Goal: Task Accomplishment & Management: Use online tool/utility

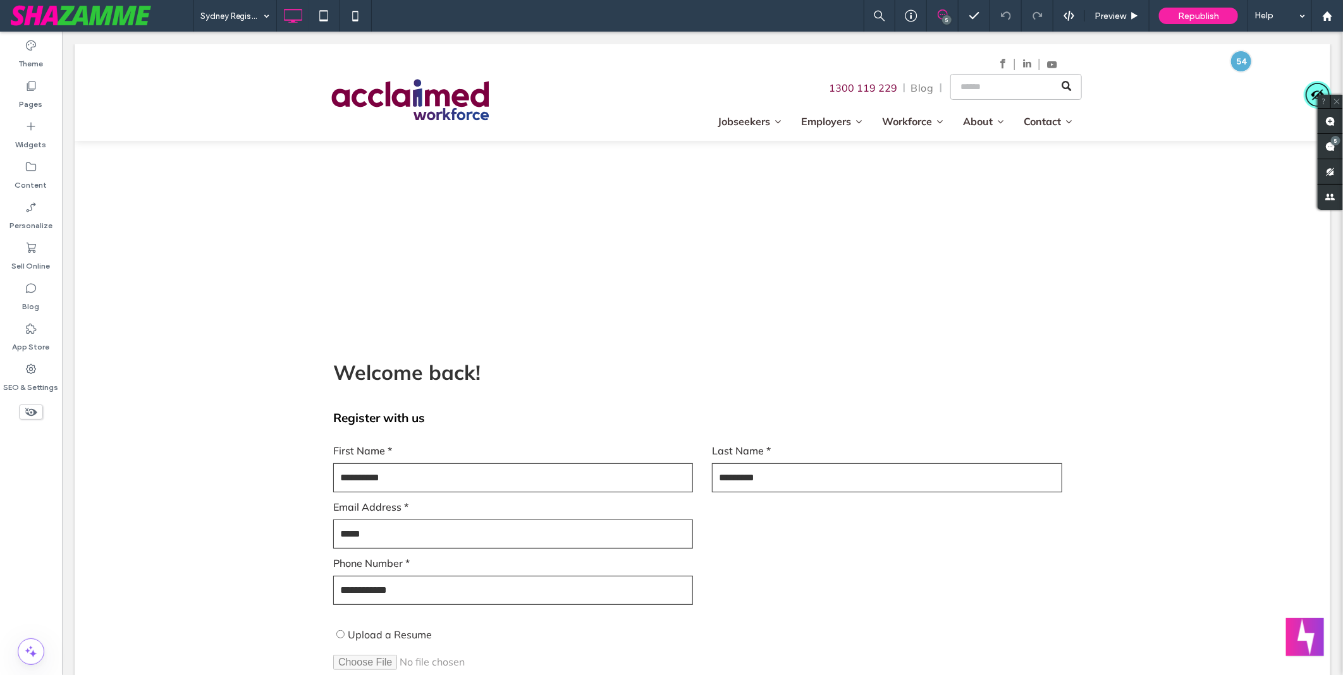
click at [620, 9] on div "Sydney Registration 5 Preview Republish Help" at bounding box center [767, 16] width 1149 height 32
click at [722, 478] on span at bounding box center [701, 508] width 758 height 482
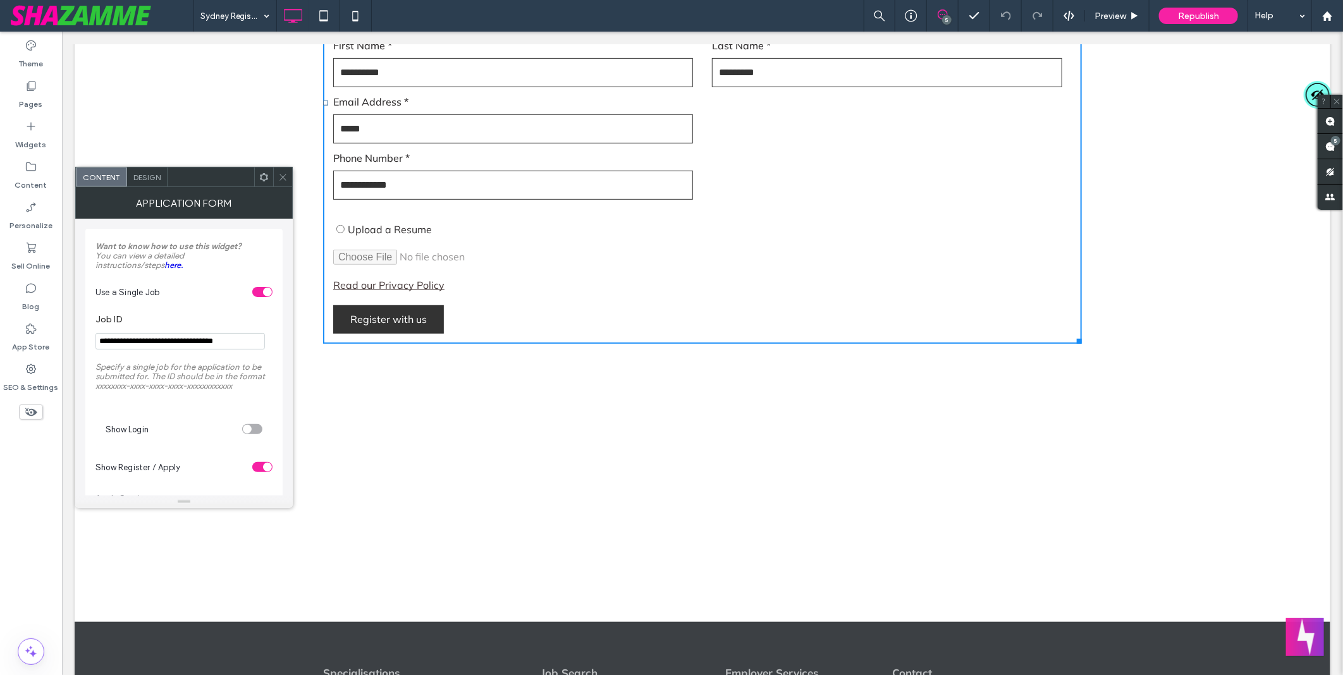
scroll to position [491, 0]
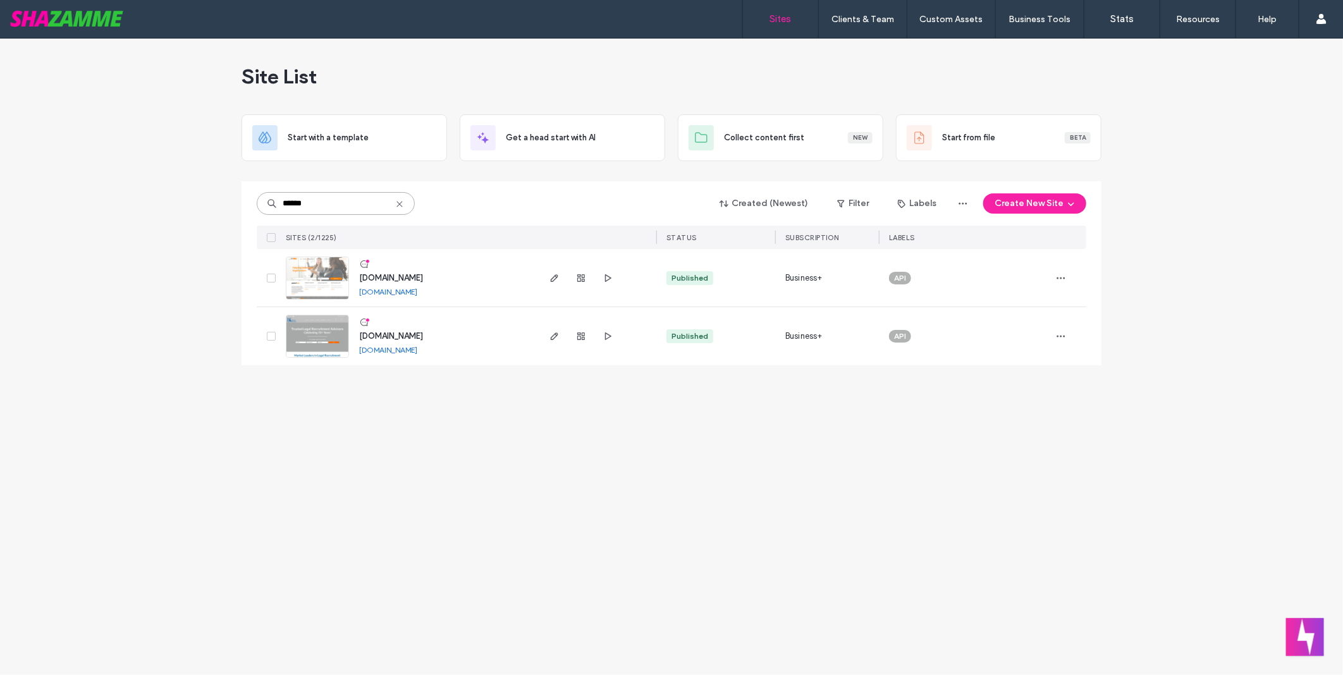
click at [331, 204] on input "******" at bounding box center [336, 203] width 158 height 23
type input "*********"
click at [417, 291] on link "www.acclaimedworkforce.com.au" at bounding box center [388, 291] width 58 height 9
drag, startPoint x: 1159, startPoint y: 116, endPoint x: 1162, endPoint y: 154, distance: 38.0
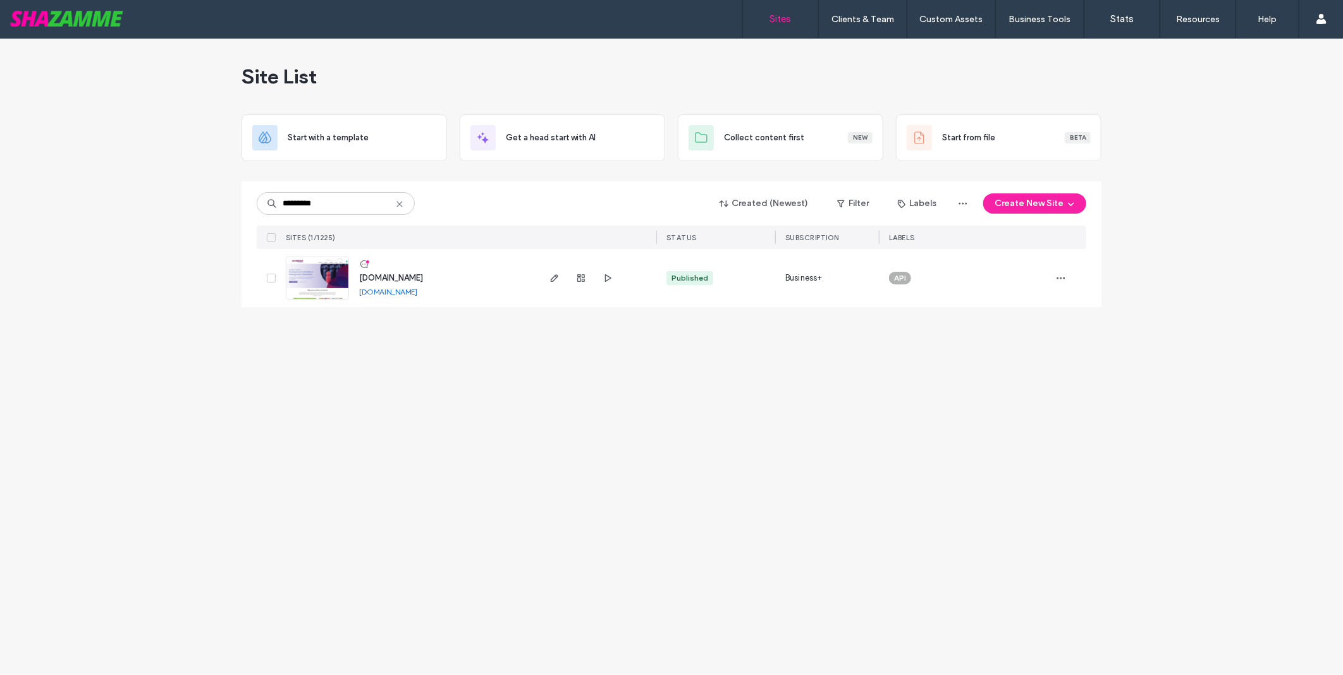
drag, startPoint x: 1162, startPoint y: 154, endPoint x: 879, endPoint y: 427, distance: 392.5
click at [879, 427] on div "Site List Start with a template Get a head start with AI Collect content first …" at bounding box center [671, 357] width 1343 height 636
click at [555, 276] on use "button" at bounding box center [555, 278] width 8 height 8
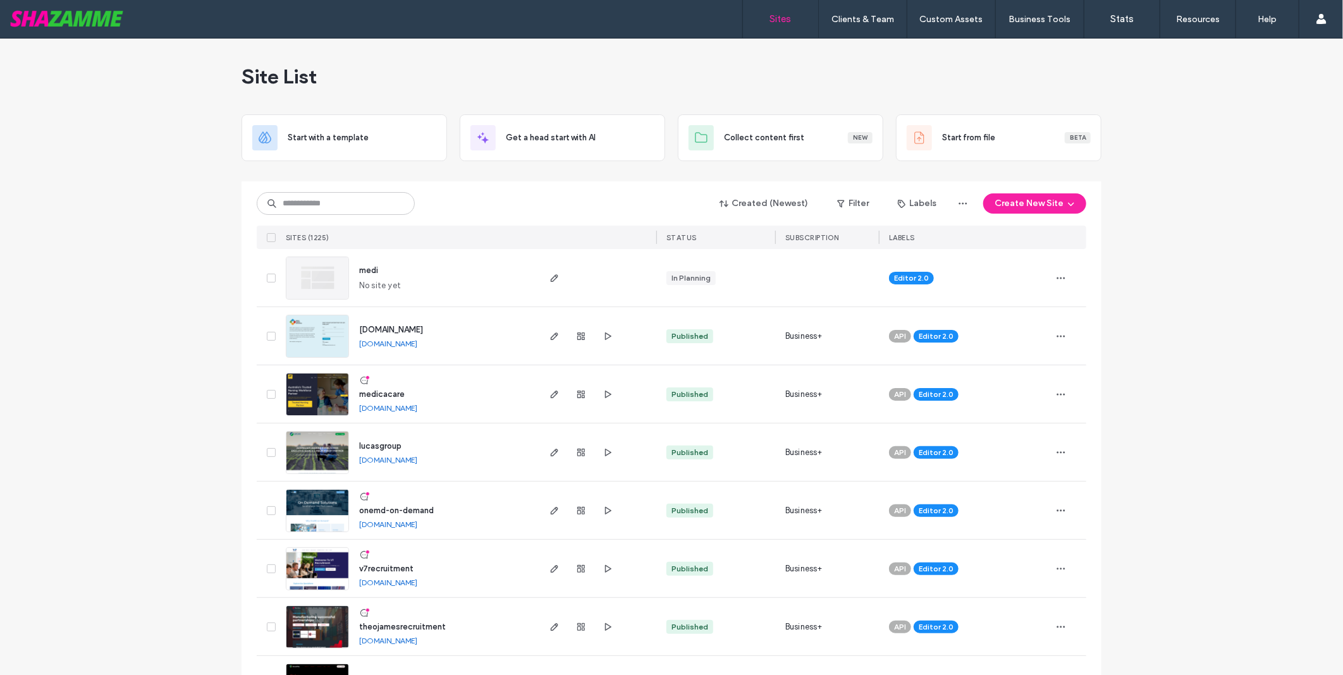
scroll to position [70, 0]
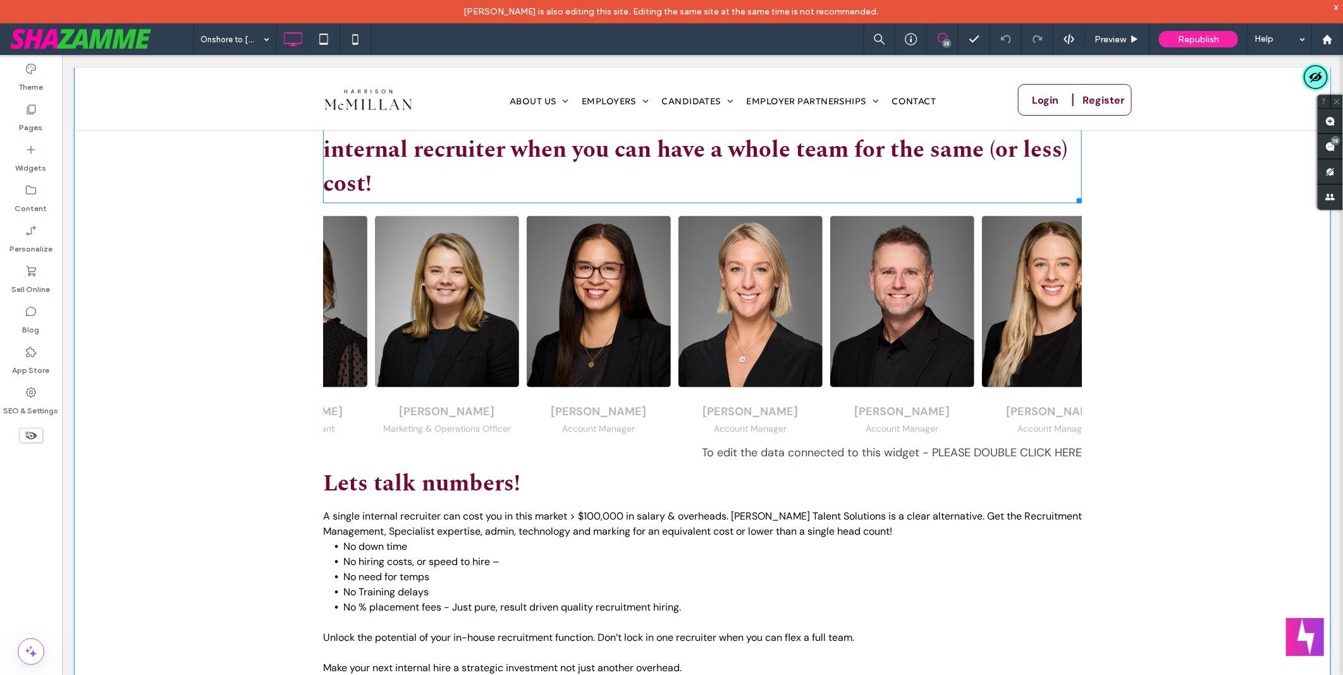
scroll to position [1404, 0]
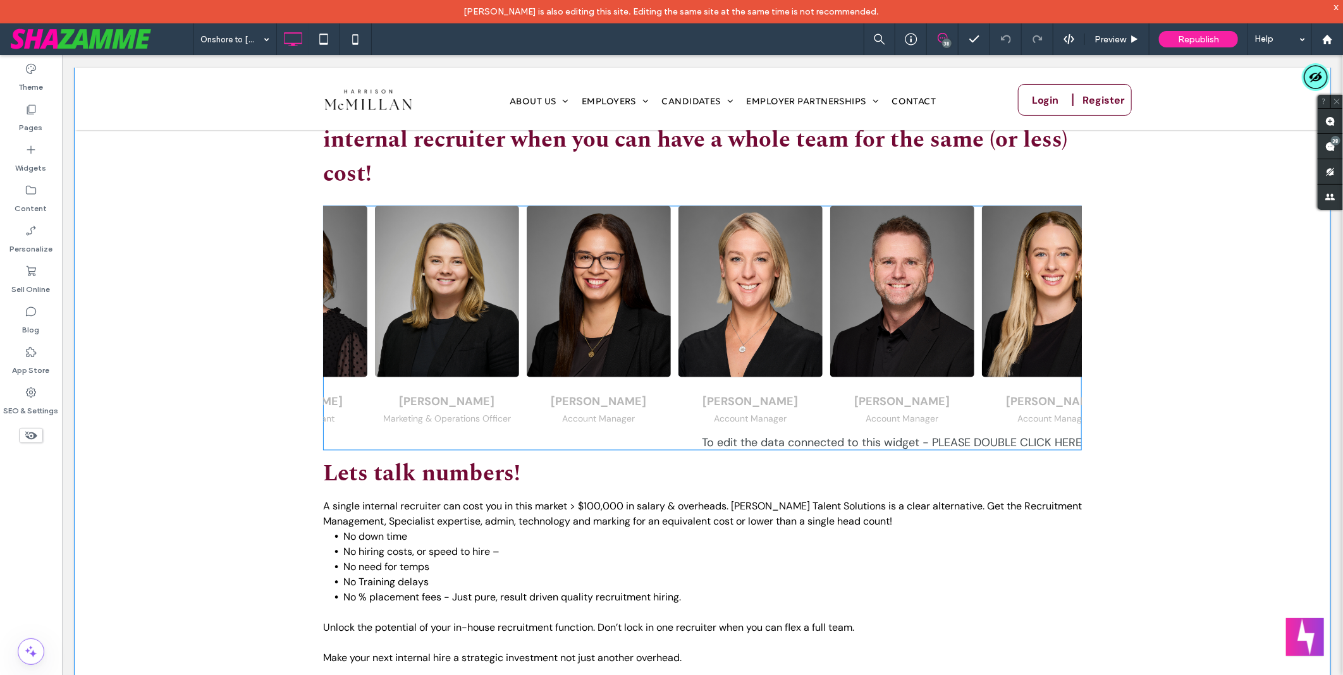
click at [562, 307] on span at bounding box center [701, 327] width 758 height 245
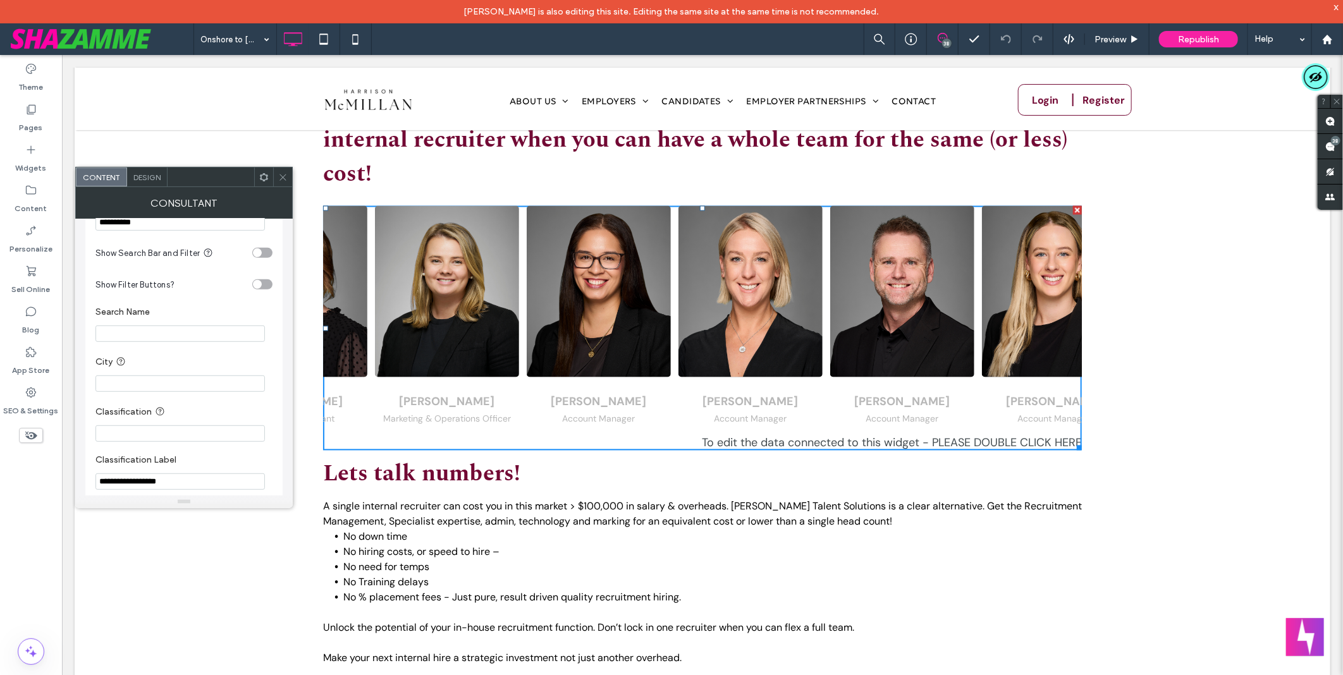
scroll to position [491, 0]
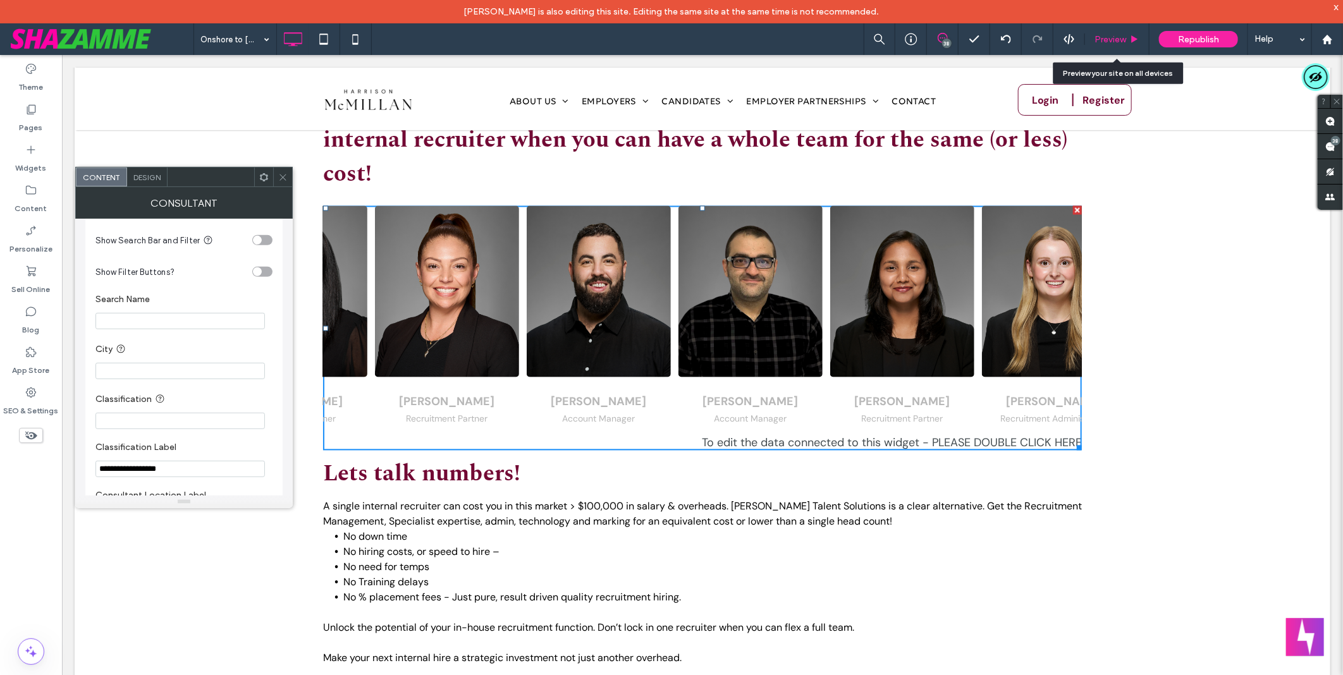
click at [1122, 47] on div "Preview" at bounding box center [1117, 39] width 64 height 32
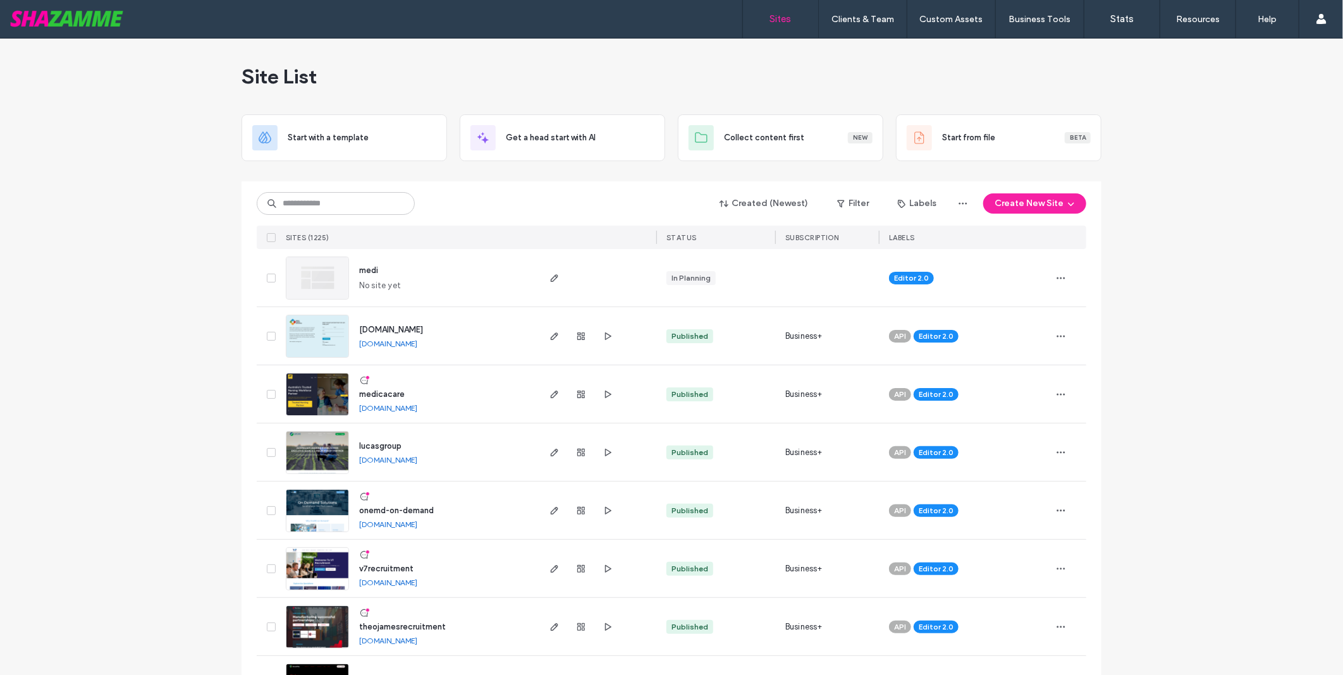
scroll to position [70, 0]
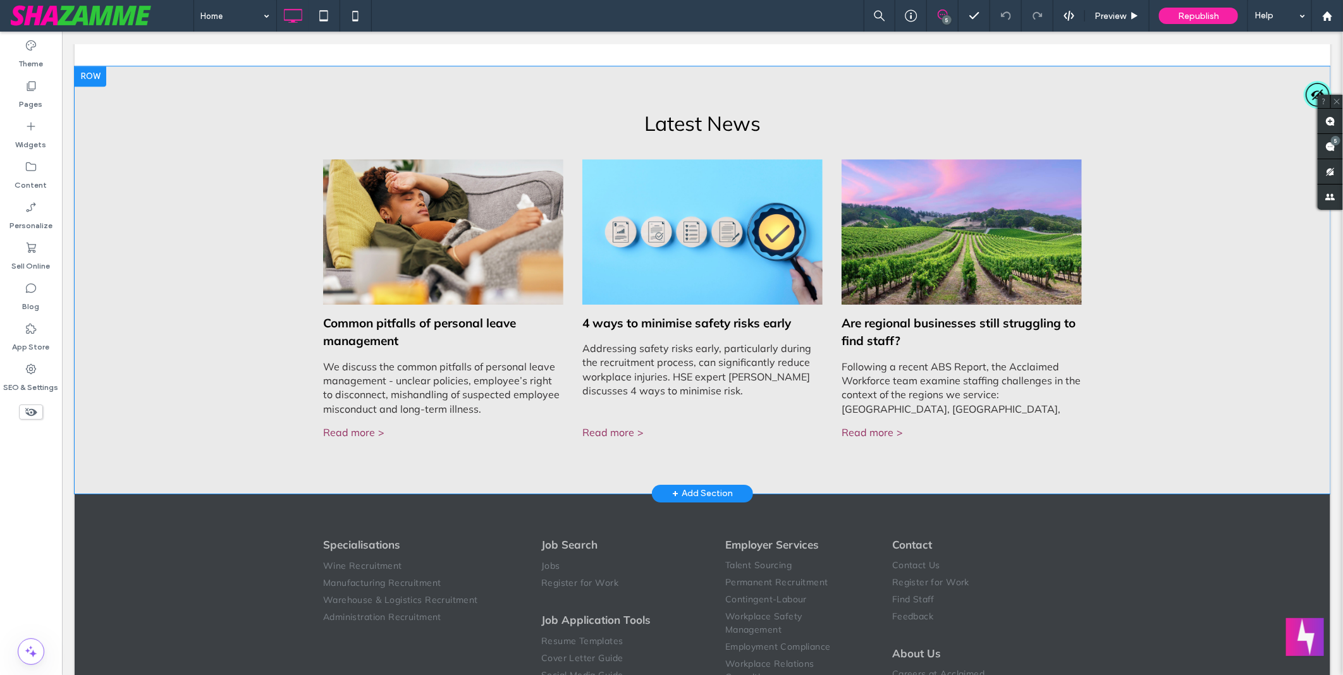
scroll to position [2494, 0]
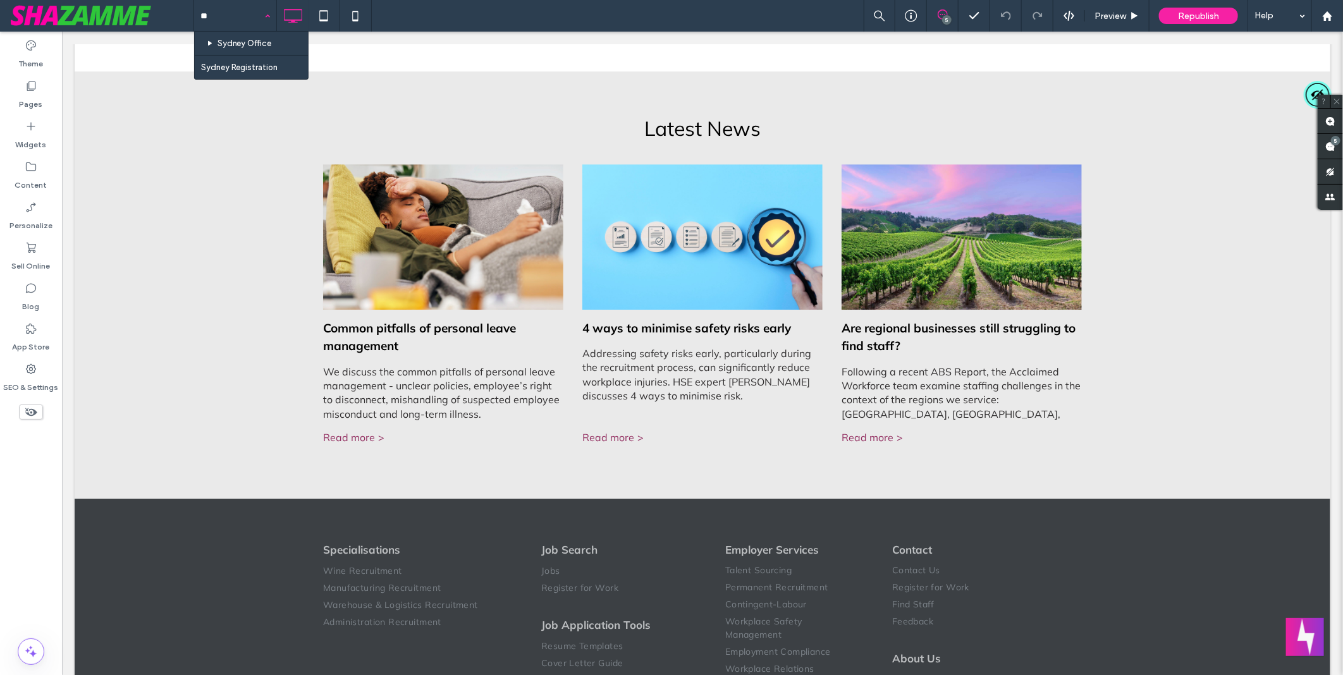
type input "***"
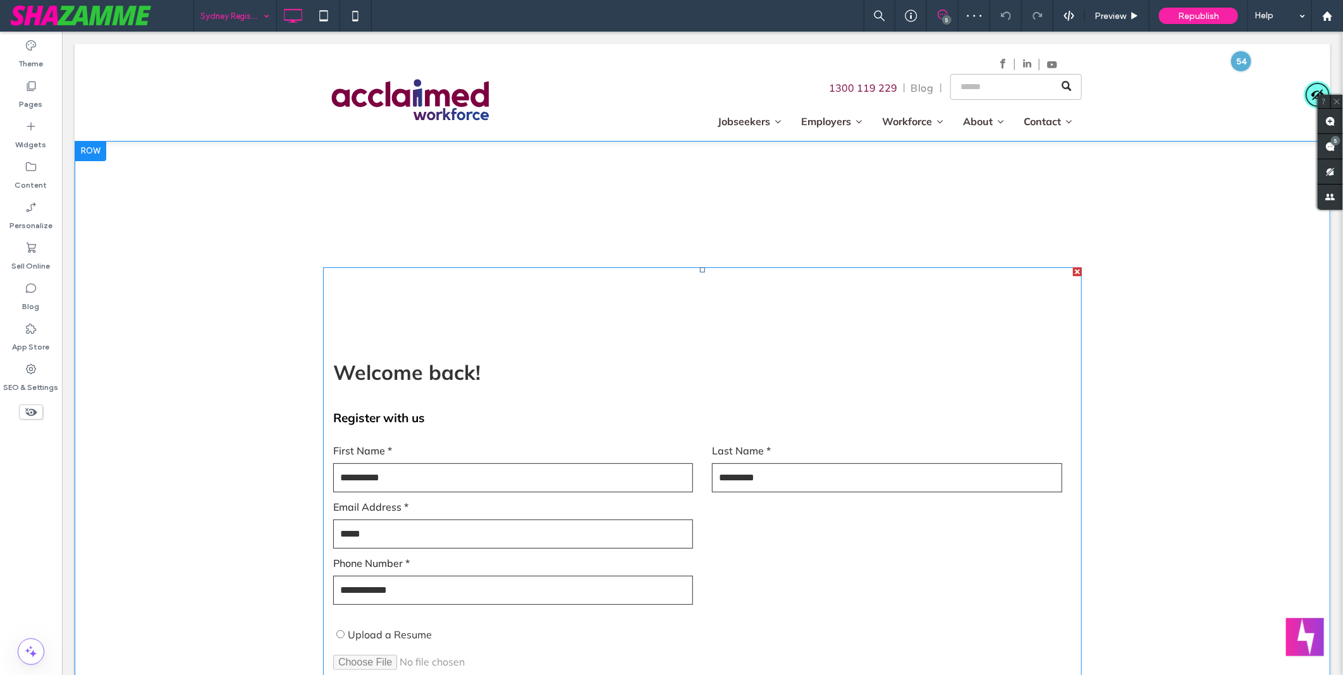
click at [583, 423] on span at bounding box center [701, 508] width 758 height 482
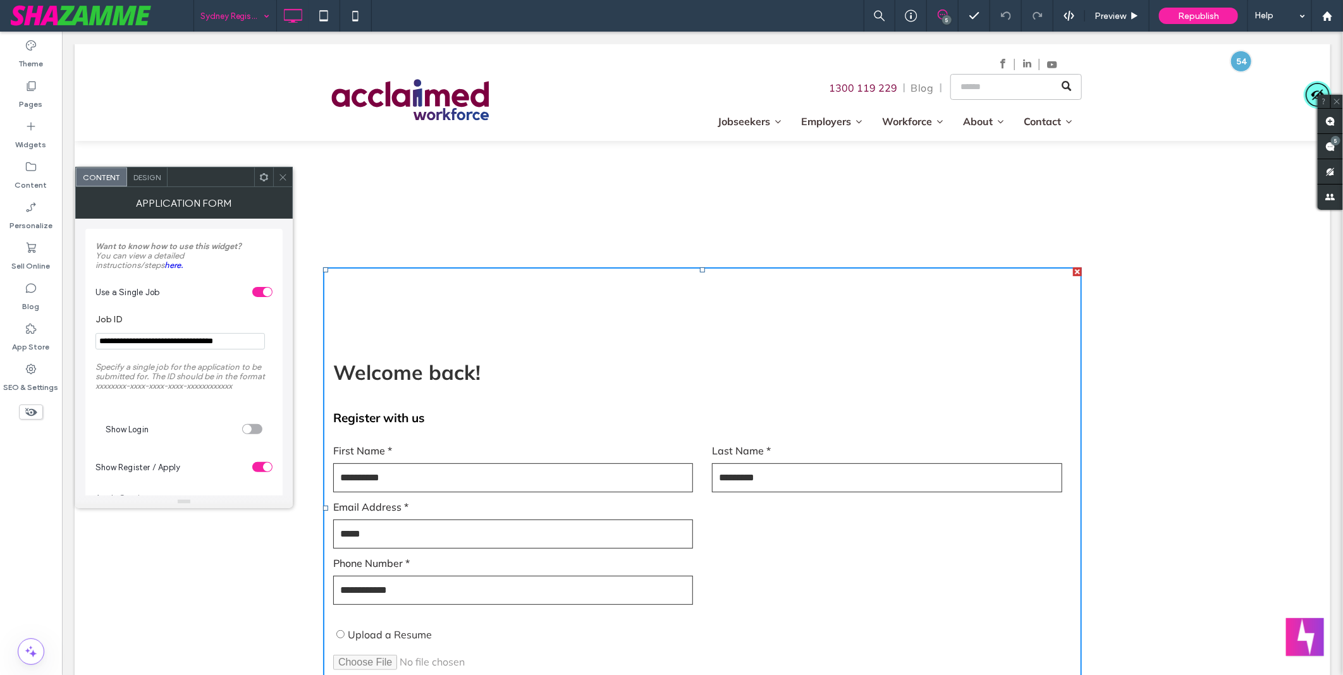
click at [245, 342] on input "**********" at bounding box center [179, 341] width 169 height 16
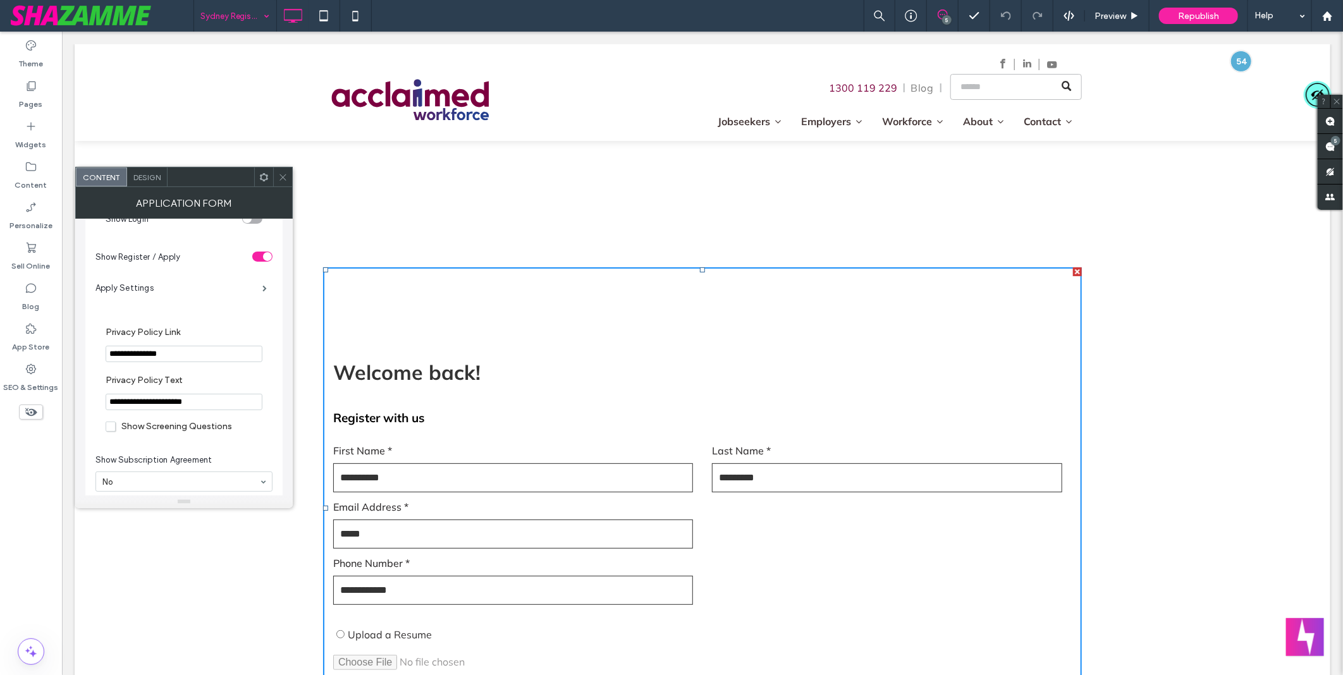
scroll to position [480, 0]
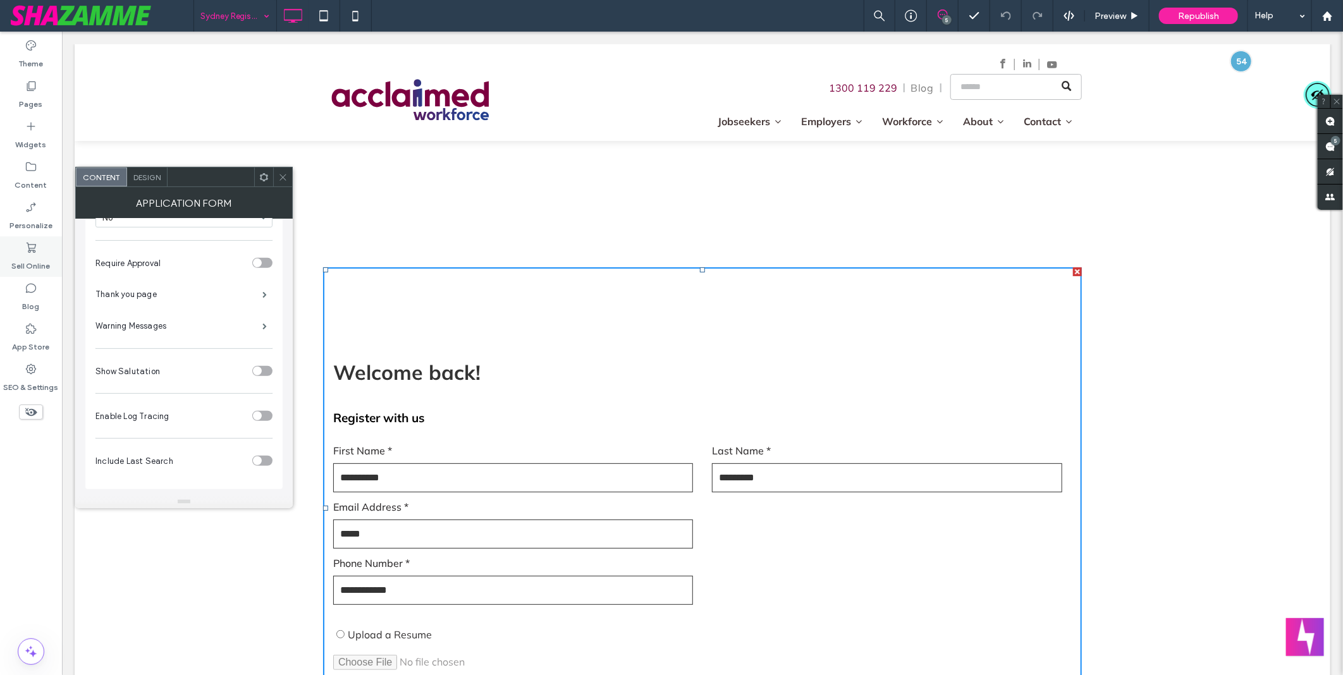
drag, startPoint x: 37, startPoint y: 168, endPoint x: 58, endPoint y: 249, distance: 83.7
click at [37, 168] on icon at bounding box center [31, 167] width 13 height 13
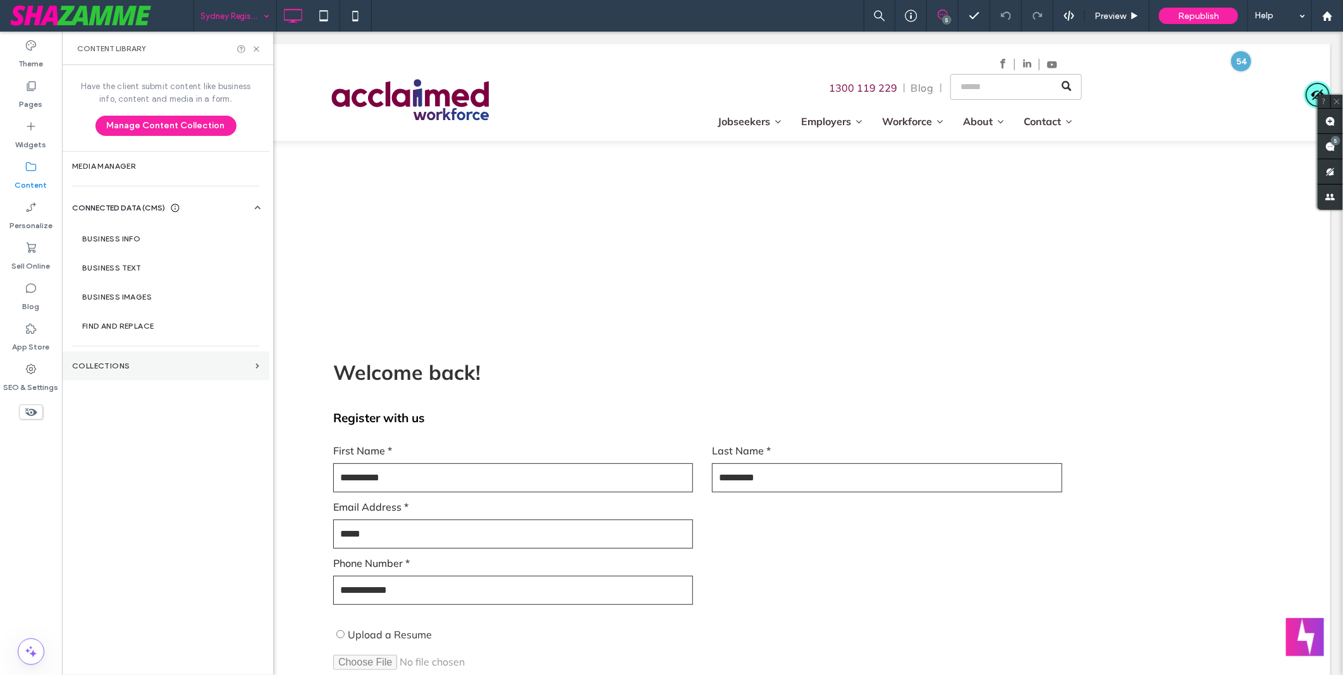
click at [129, 365] on label "Collections" at bounding box center [161, 366] width 178 height 9
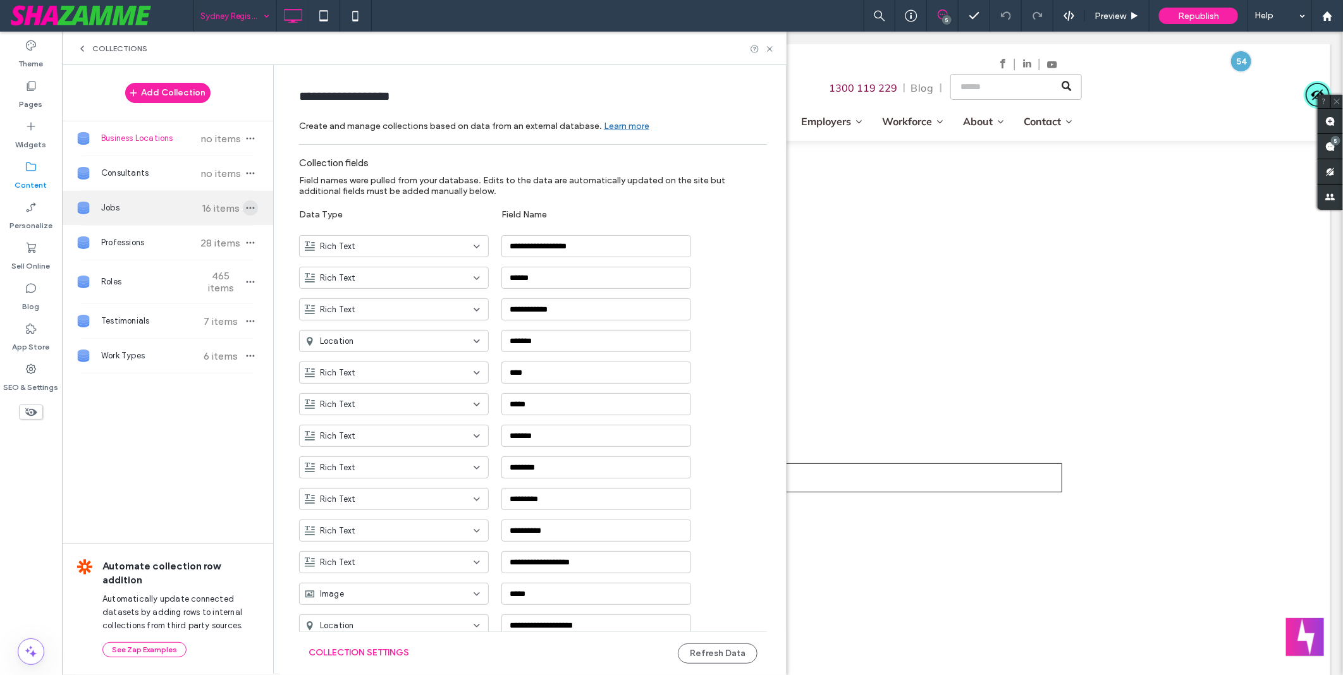
click at [249, 209] on icon "button" at bounding box center [250, 208] width 10 height 10
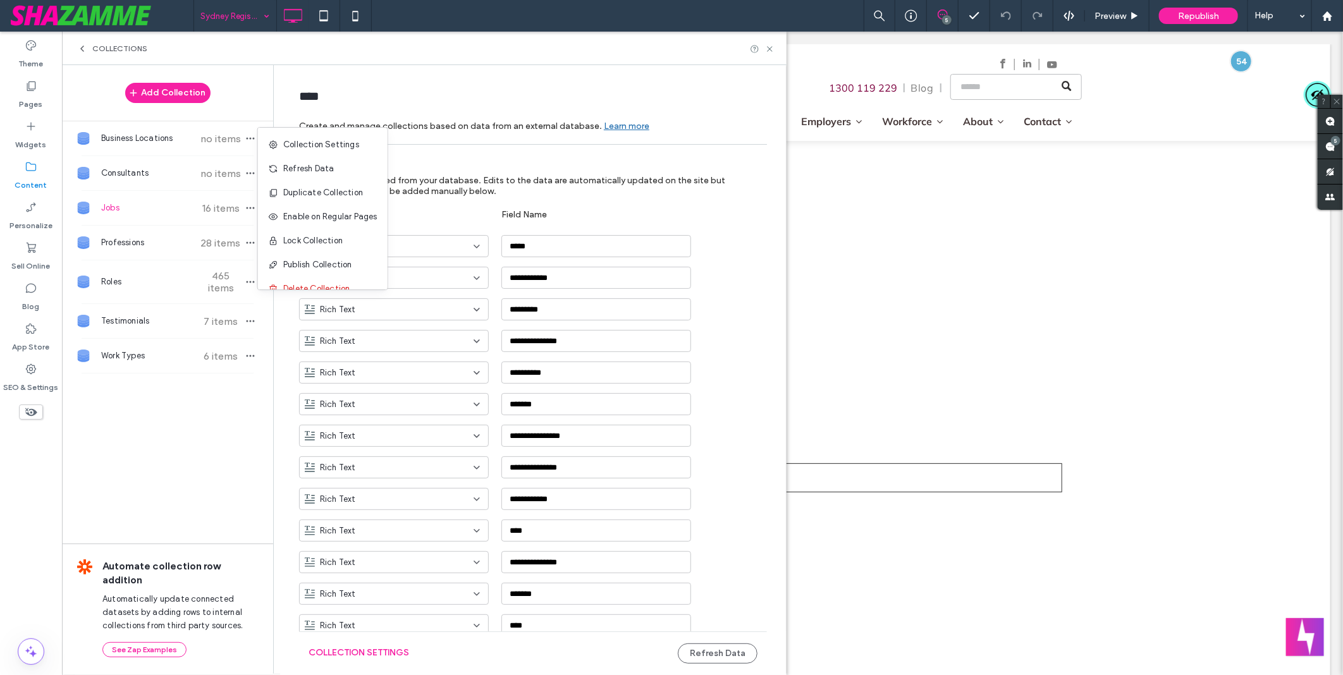
type input "****"
click at [308, 173] on span "Refresh Data" at bounding box center [308, 168] width 51 height 13
click at [243, 205] on span "button" at bounding box center [250, 207] width 15 height 15
click at [314, 167] on span "Refresh Data" at bounding box center [308, 168] width 51 height 13
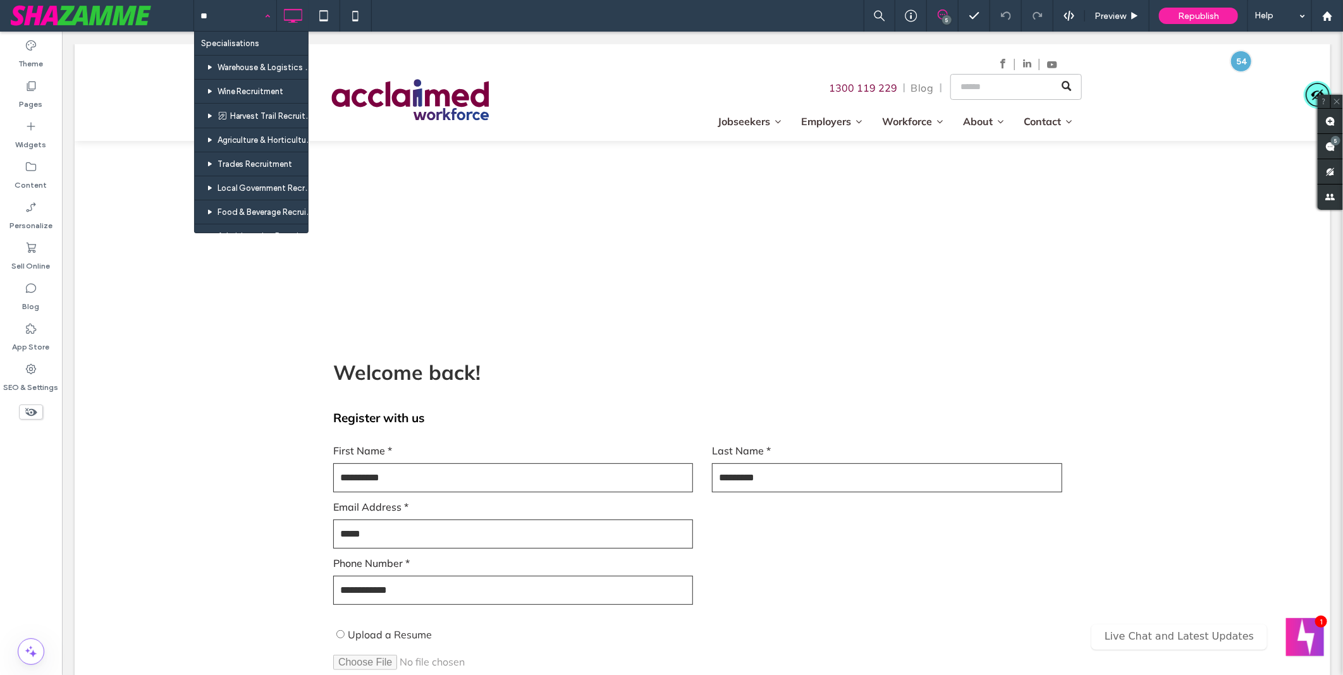
type input "***"
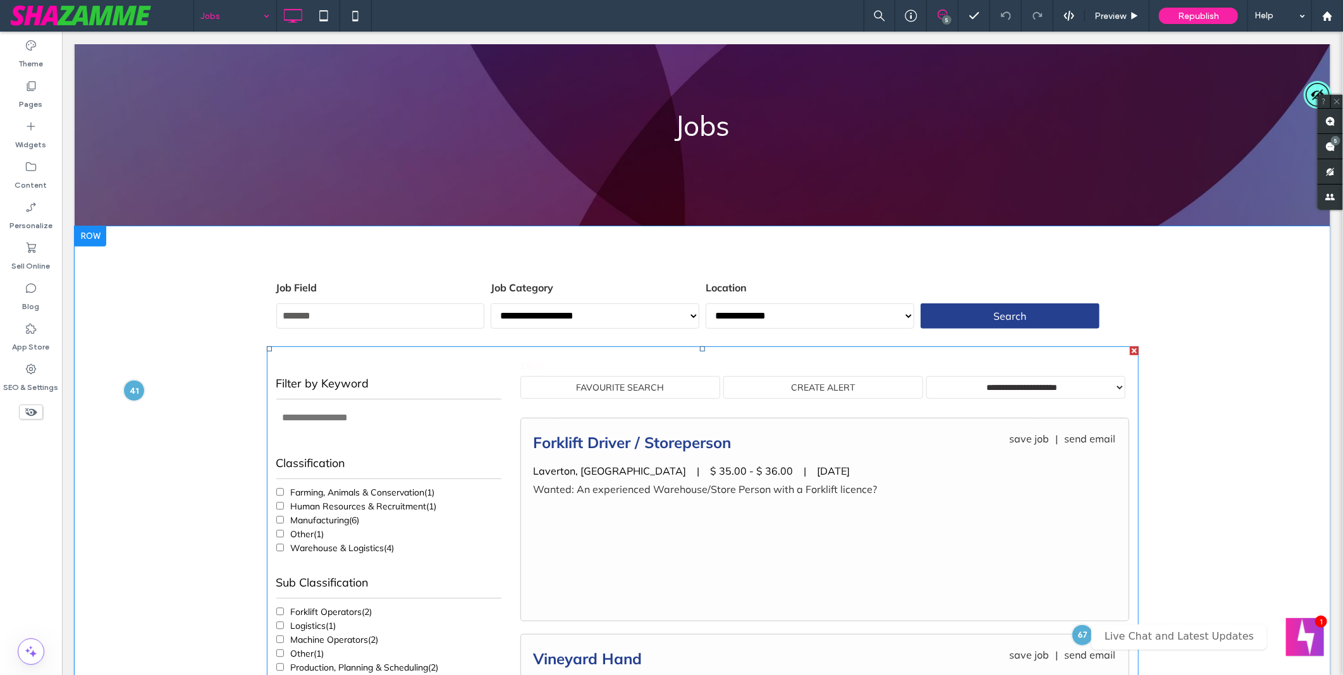
scroll to position [140, 0]
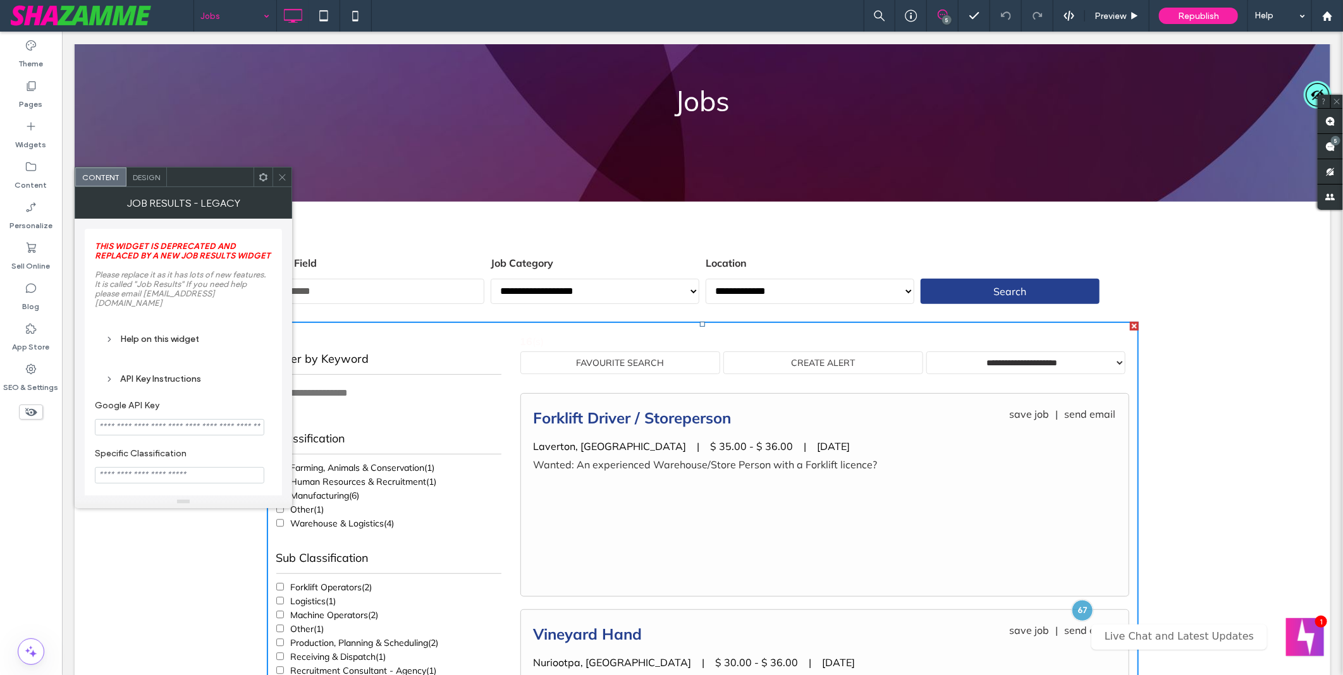
click at [281, 175] on use at bounding box center [282, 177] width 6 height 6
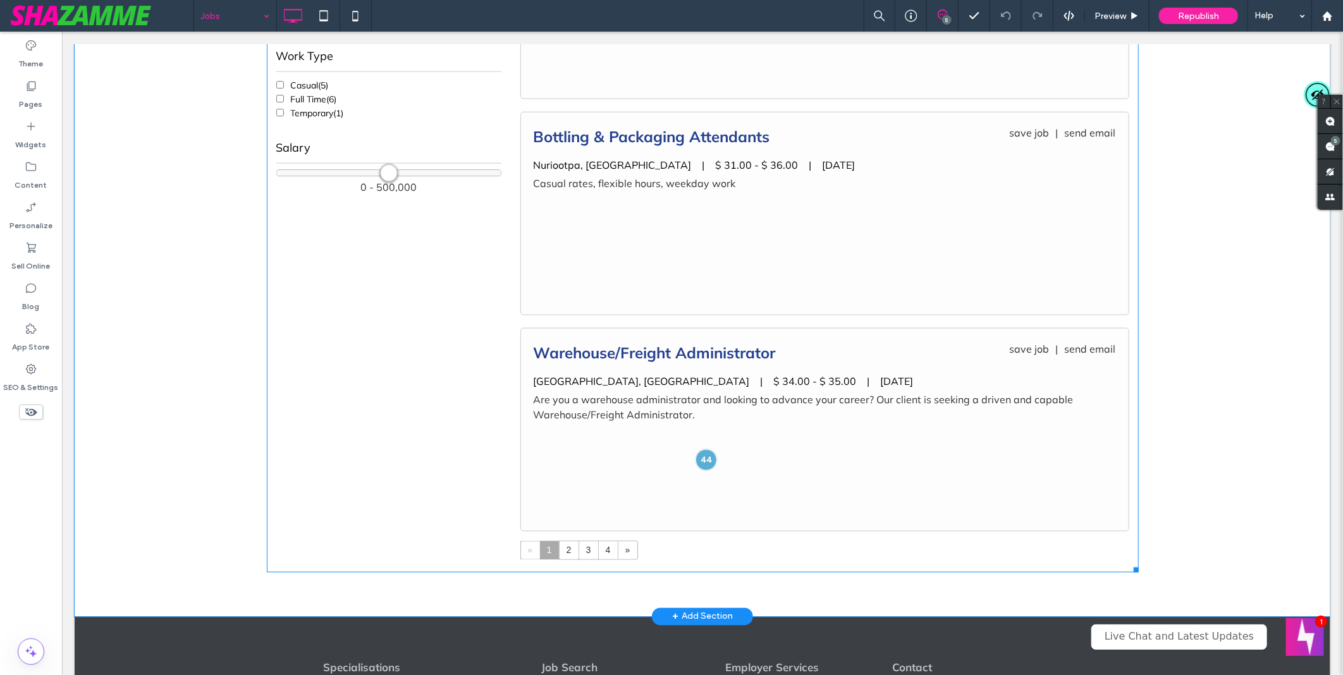
scroll to position [1264, 0]
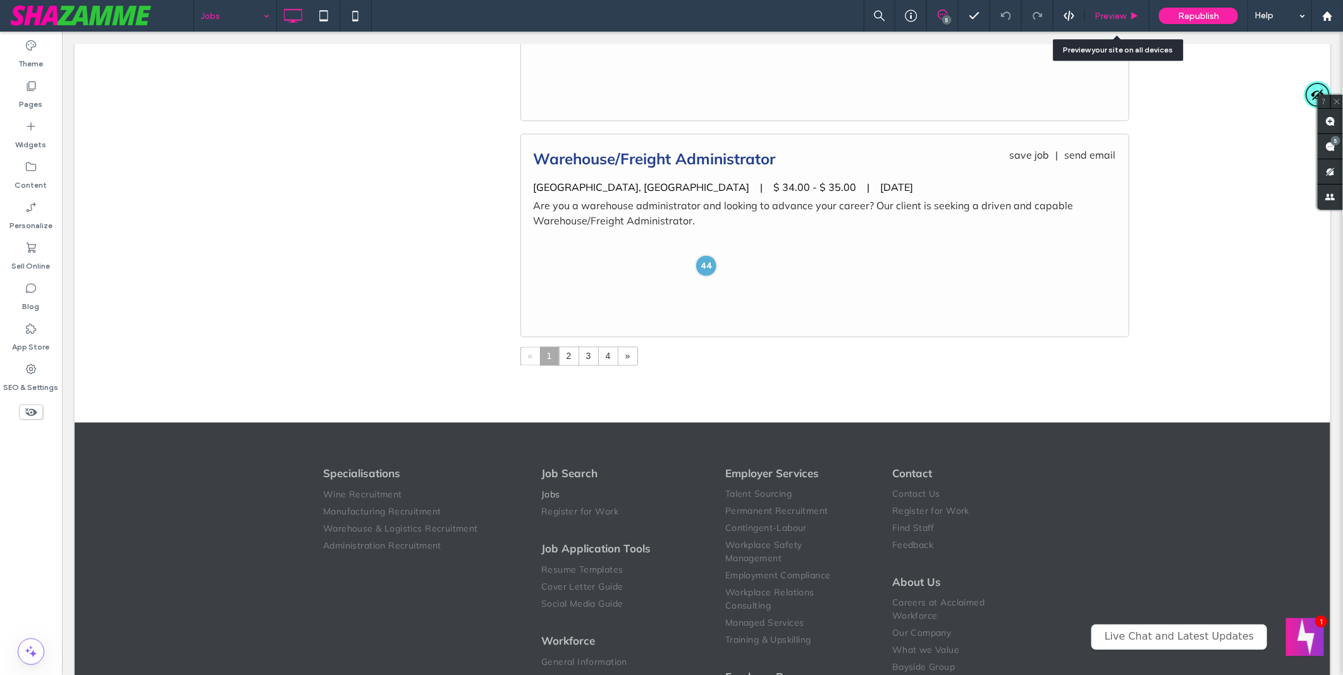
drag, startPoint x: 1128, startPoint y: 13, endPoint x: 596, endPoint y: 334, distance: 621.2
click at [1128, 13] on div "Preview" at bounding box center [1117, 16] width 64 height 11
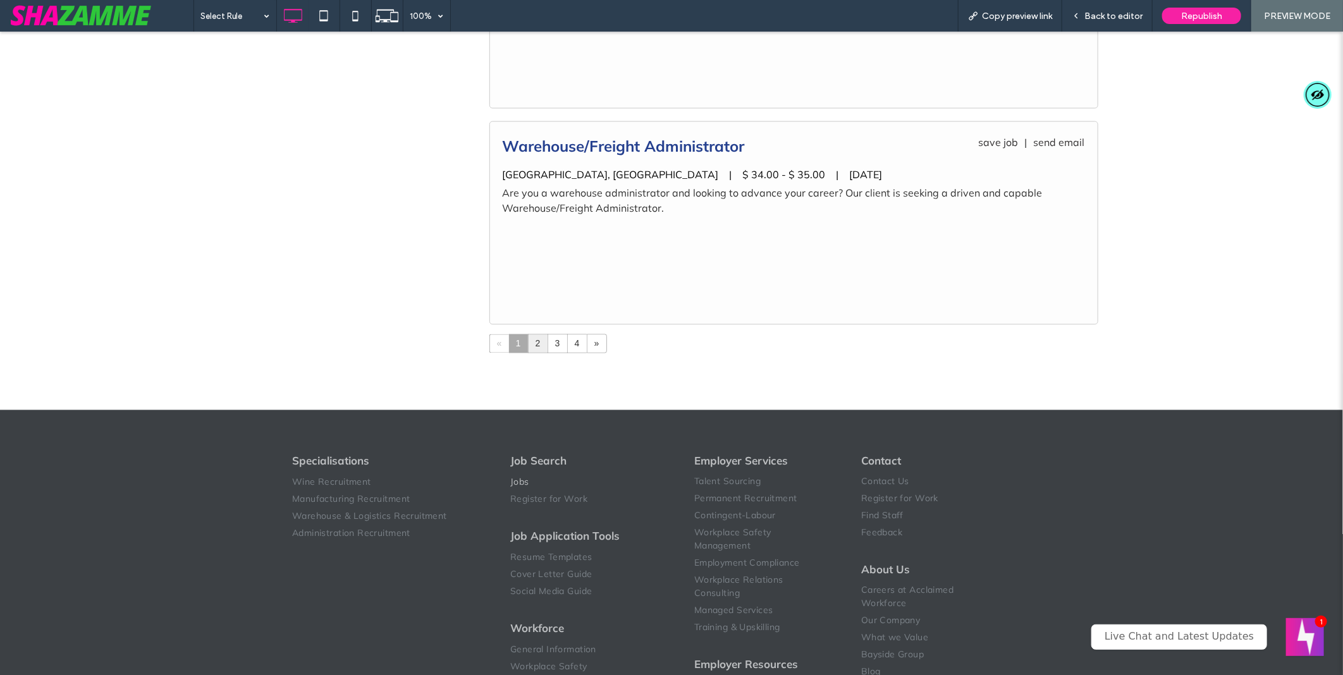
click at [528, 344] on link "2" at bounding box center [537, 343] width 19 height 18
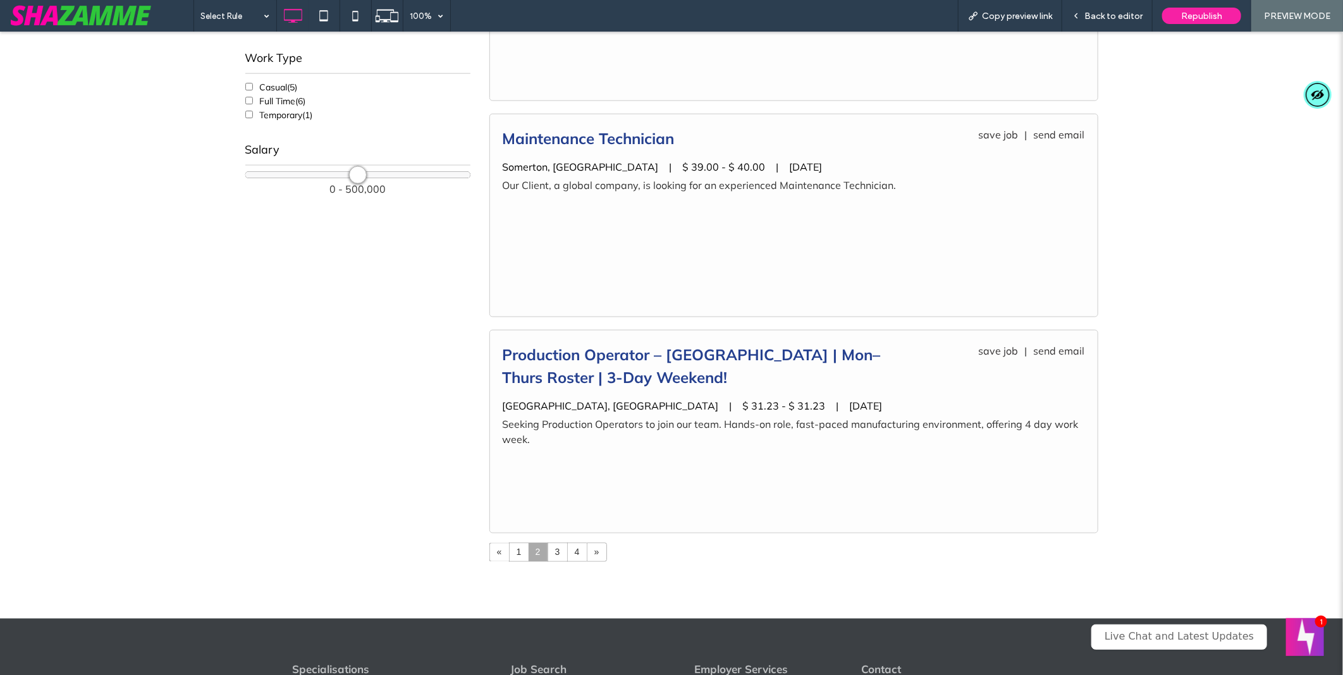
scroll to position [1193, 0]
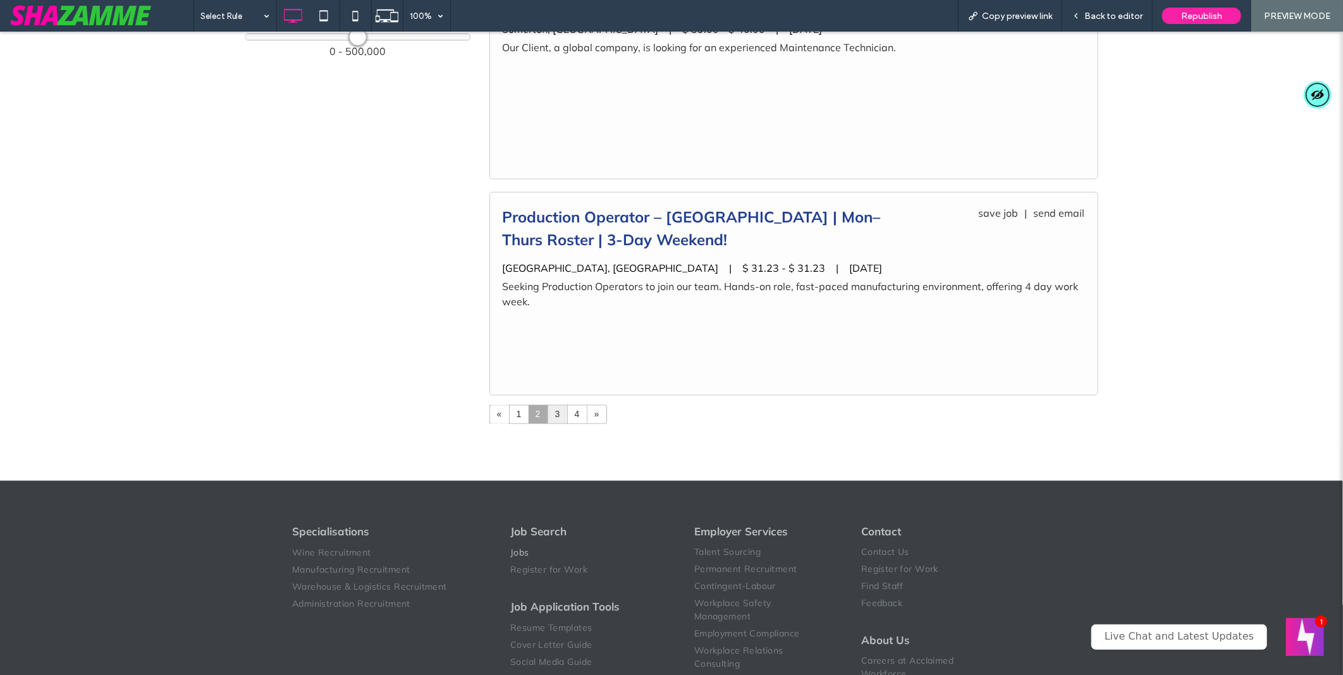
click at [548, 411] on link "3" at bounding box center [557, 414] width 19 height 18
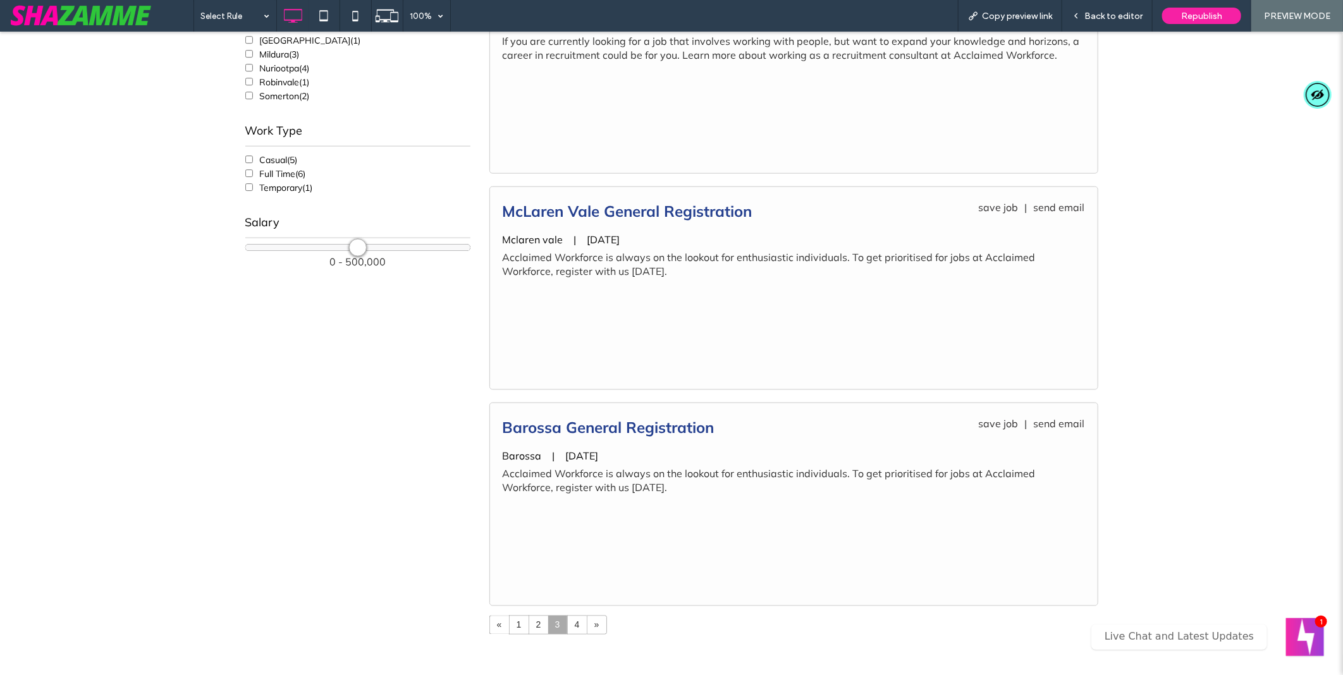
scroll to position [1264, 0]
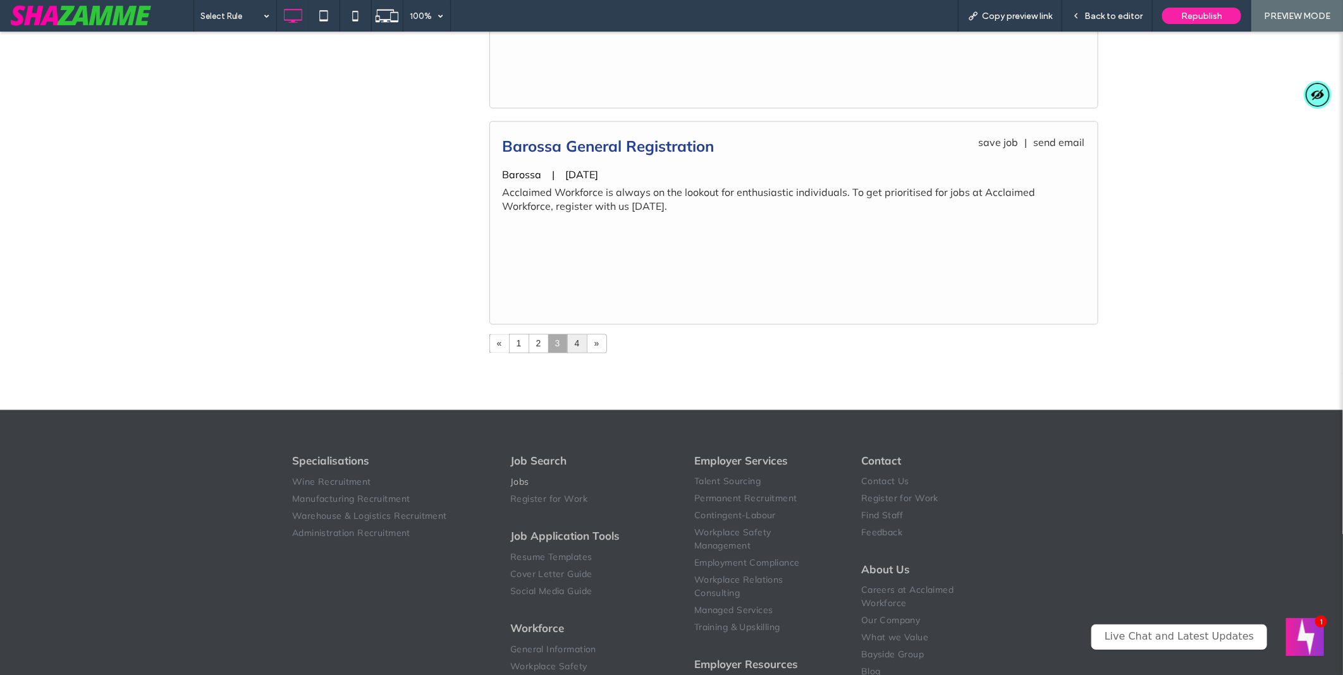
click at [571, 350] on link "4" at bounding box center [577, 343] width 19 height 18
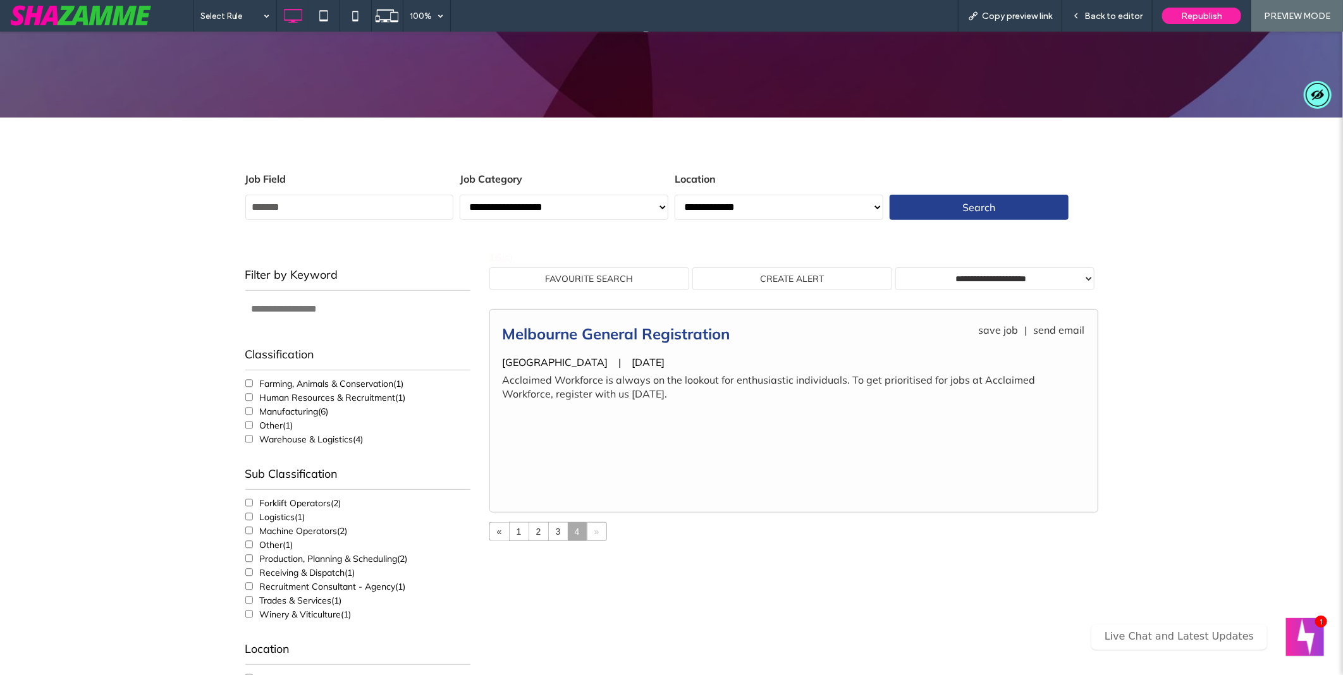
scroll to position [210, 0]
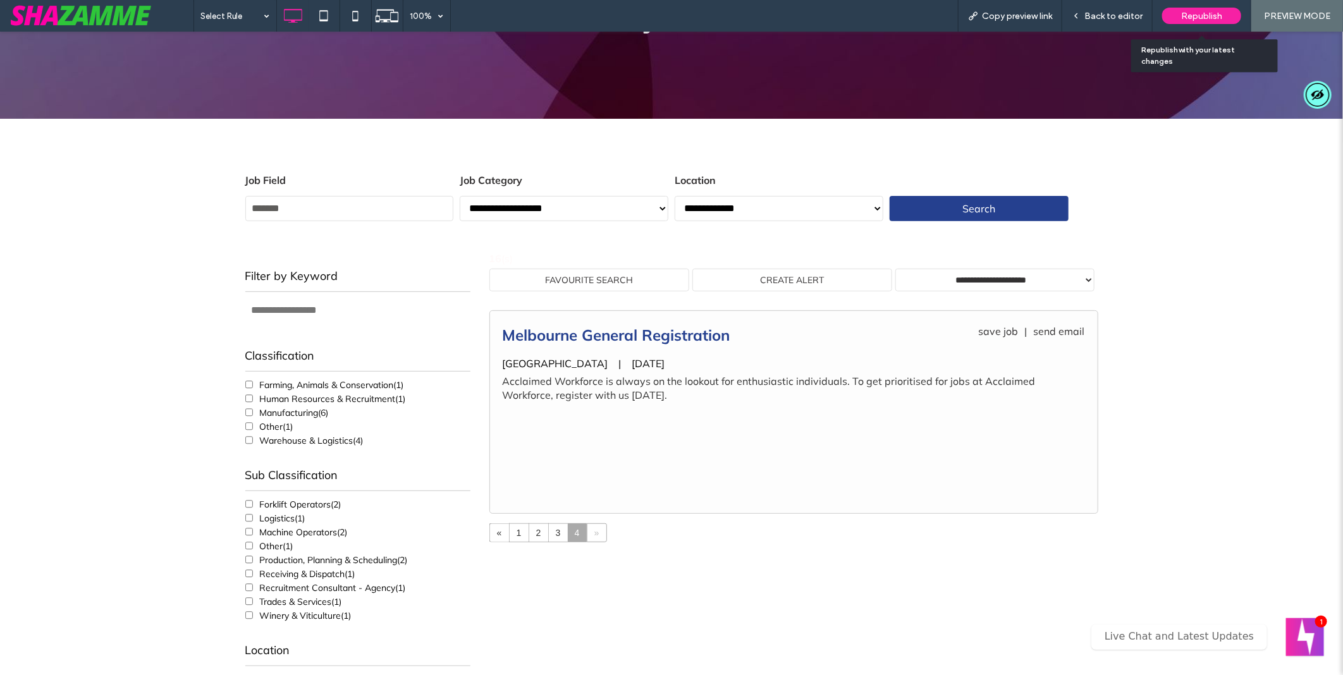
click at [1207, 14] on span "Republish" at bounding box center [1201, 16] width 41 height 11
